Goal: Task Accomplishment & Management: Use online tool/utility

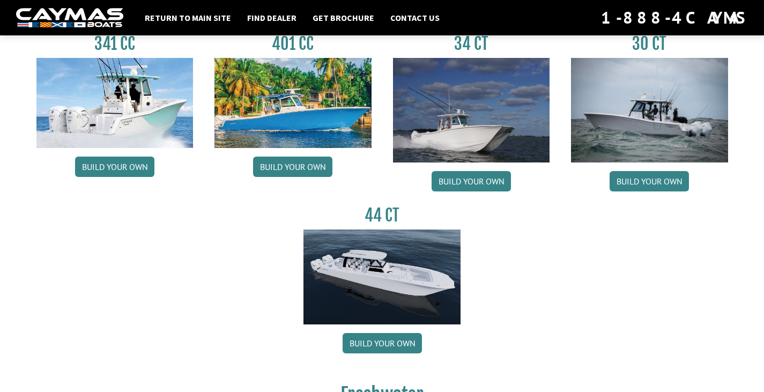
scroll to position [643, 0]
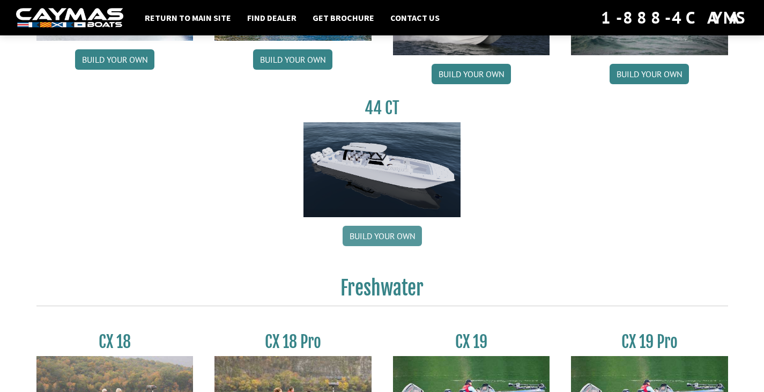
click at [387, 233] on link "Build your own" at bounding box center [381, 236] width 79 height 20
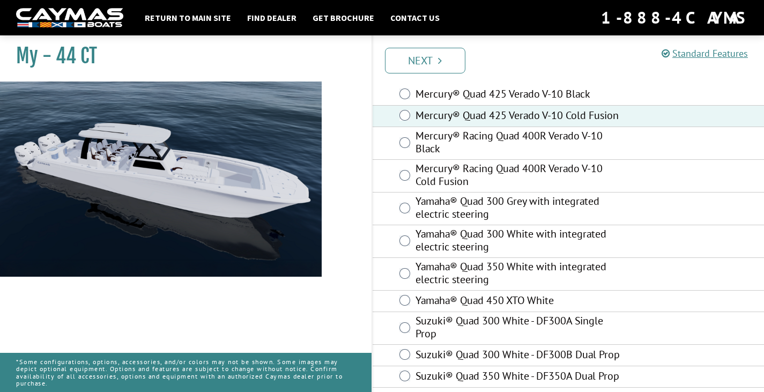
scroll to position [136, 0]
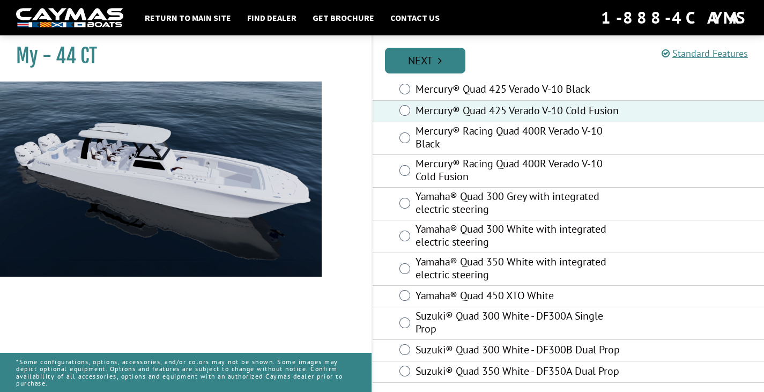
click at [415, 64] on link "Next" at bounding box center [425, 61] width 80 height 26
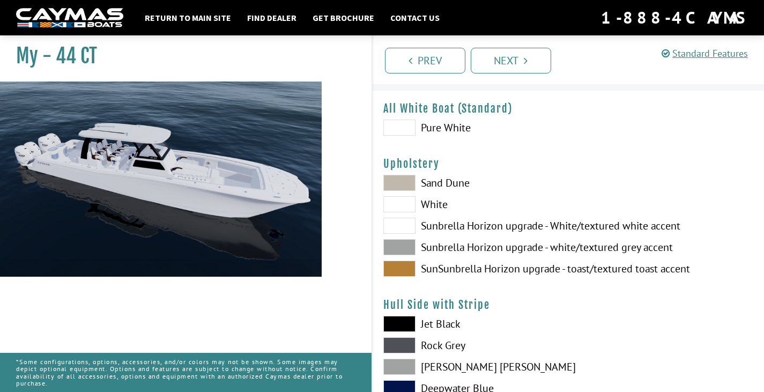
scroll to position [0, 0]
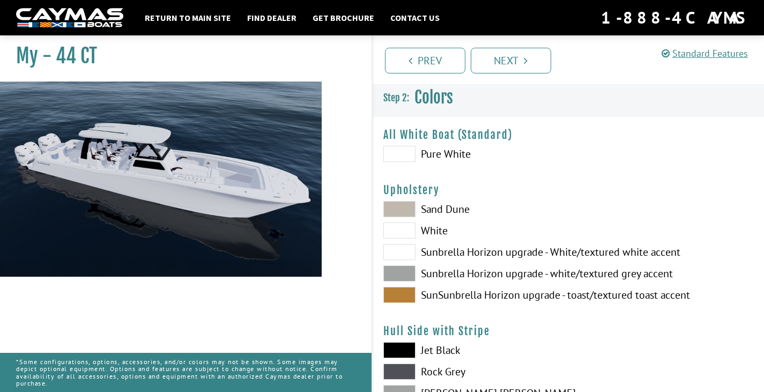
click at [402, 277] on span at bounding box center [399, 273] width 32 height 16
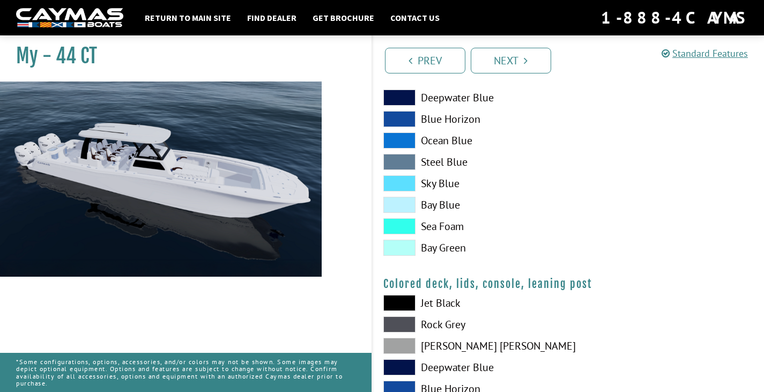
scroll to position [1290, 0]
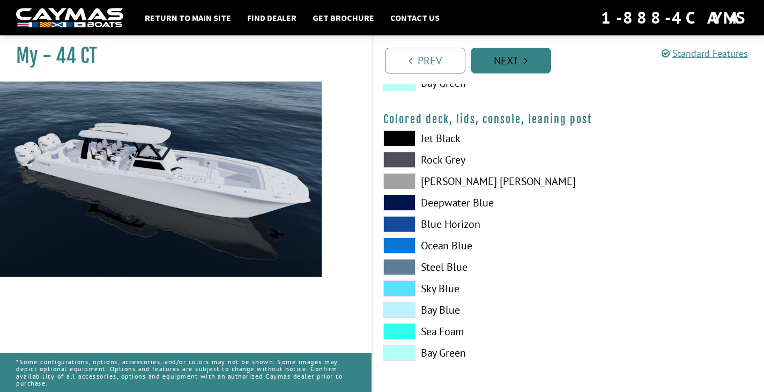
click at [510, 65] on link "Next" at bounding box center [510, 61] width 80 height 26
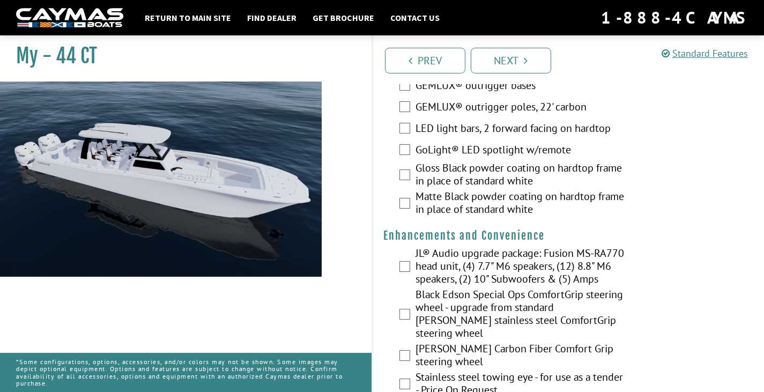
scroll to position [107, 0]
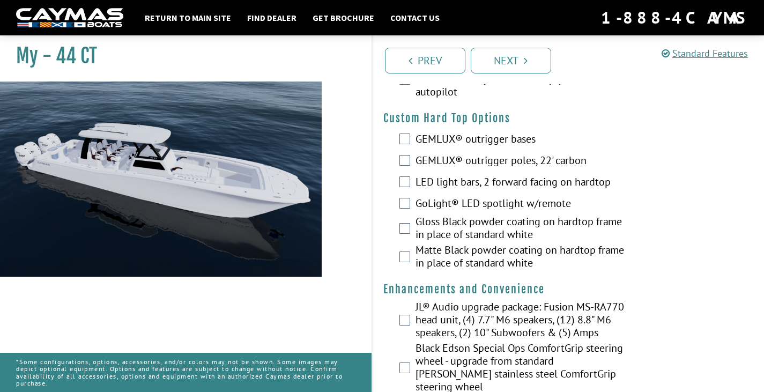
click at [399, 160] on div "GEMLUX® outrigger poles, 22' carbon" at bounding box center [568, 161] width 392 height 21
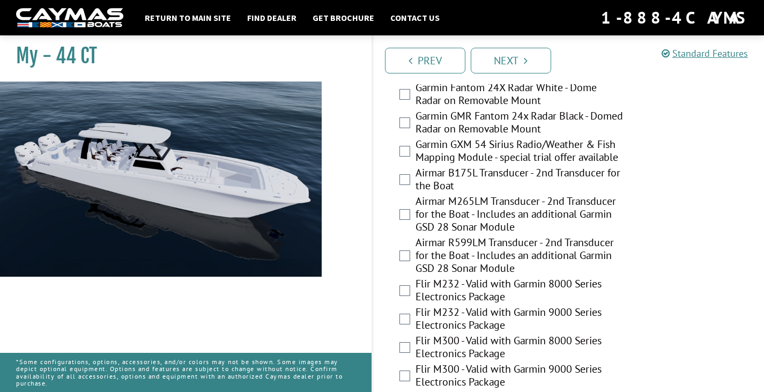
scroll to position [2569, 0]
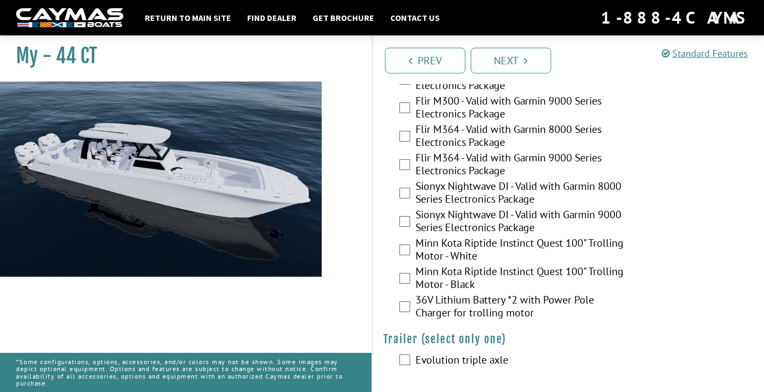
drag, startPoint x: 516, startPoint y: 64, endPoint x: 565, endPoint y: 81, distance: 52.0
click at [516, 64] on link "Next" at bounding box center [510, 61] width 80 height 26
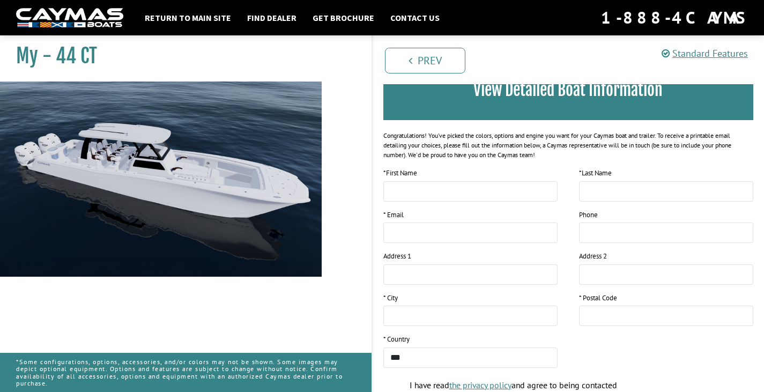
scroll to position [44, 0]
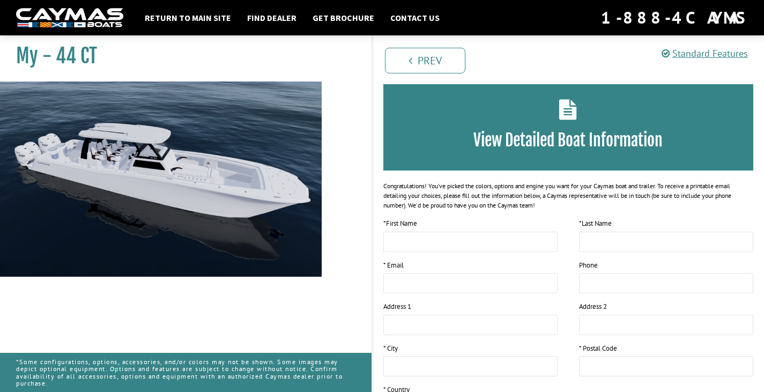
click at [582, 149] on h3 "View Detailed Boat Information" at bounding box center [568, 140] width 338 height 20
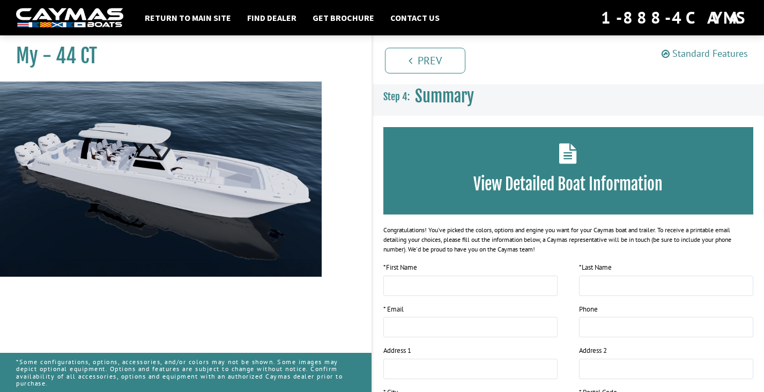
click at [716, 49] on link "Standard Features" at bounding box center [704, 53] width 86 height 12
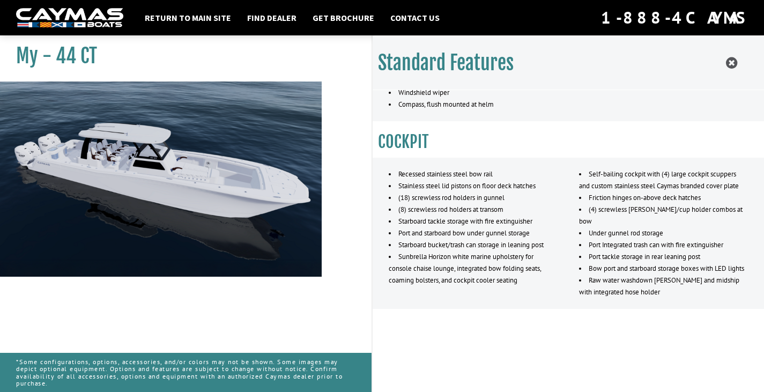
scroll to position [205, 0]
